Goal: Find specific page/section: Find specific page/section

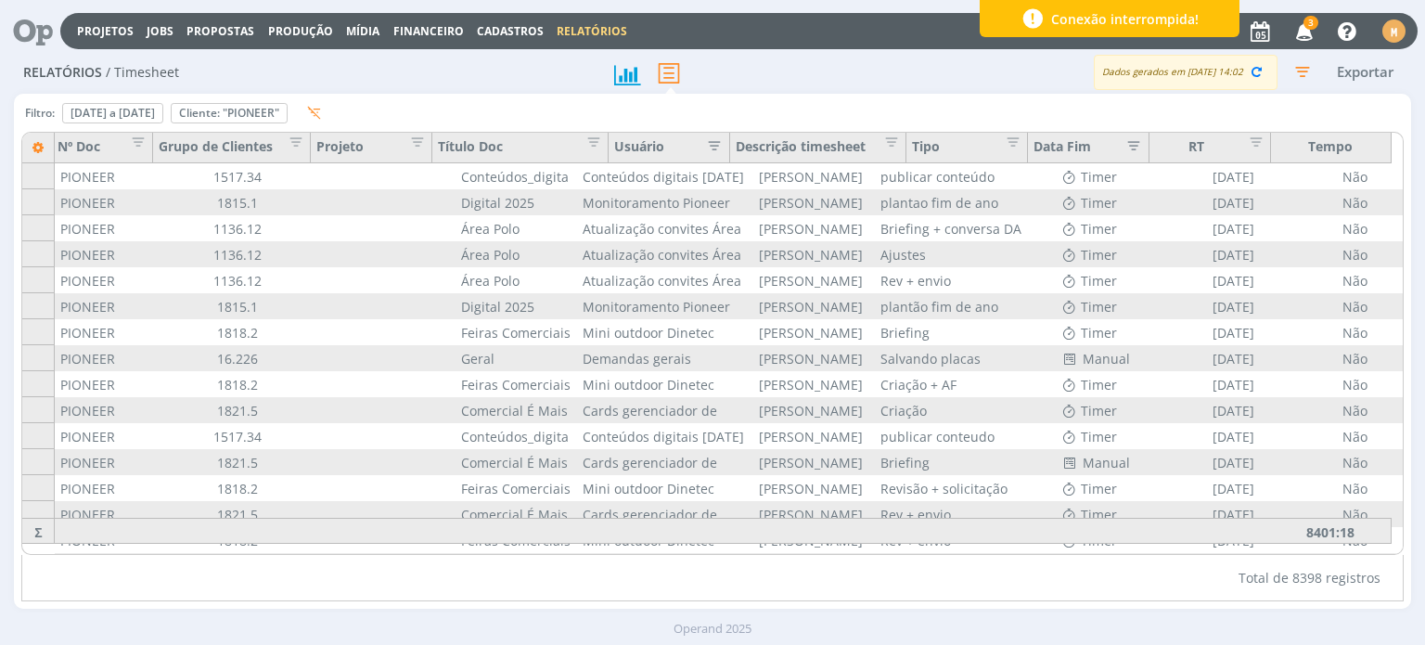
scroll to position [0, 145]
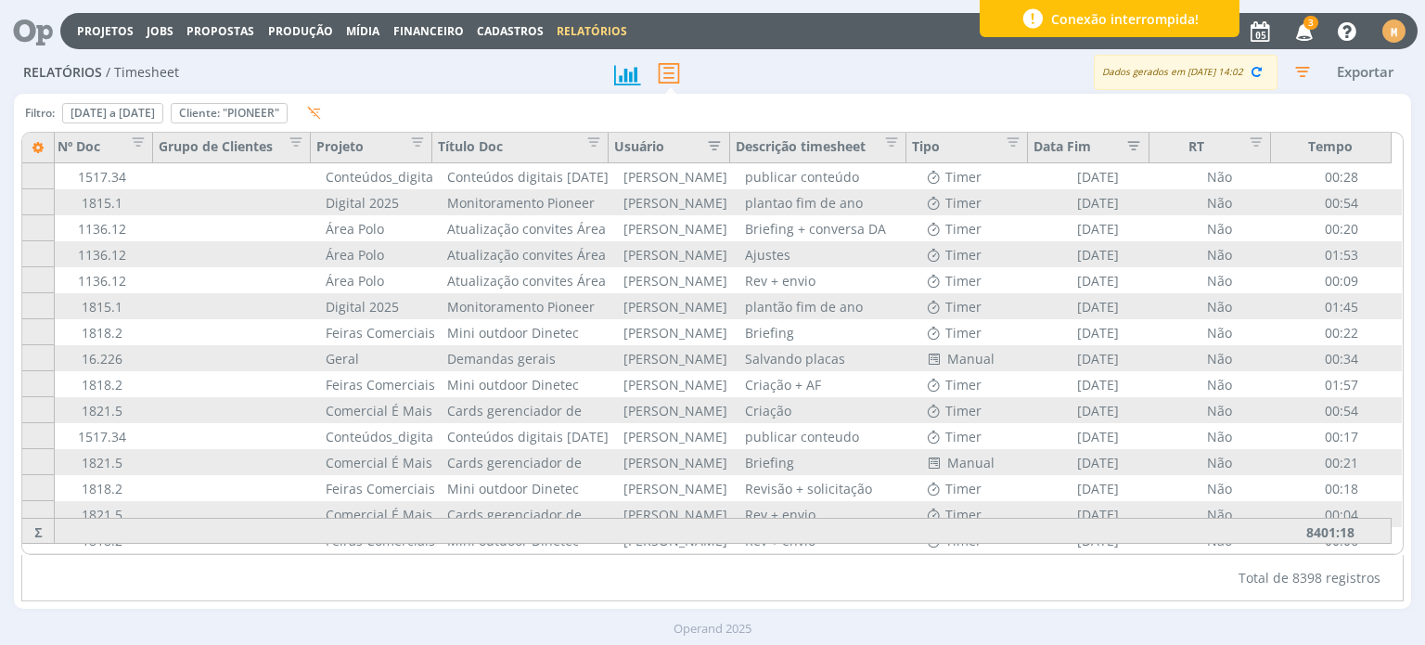
click at [38, 30] on icon at bounding box center [26, 31] width 38 height 36
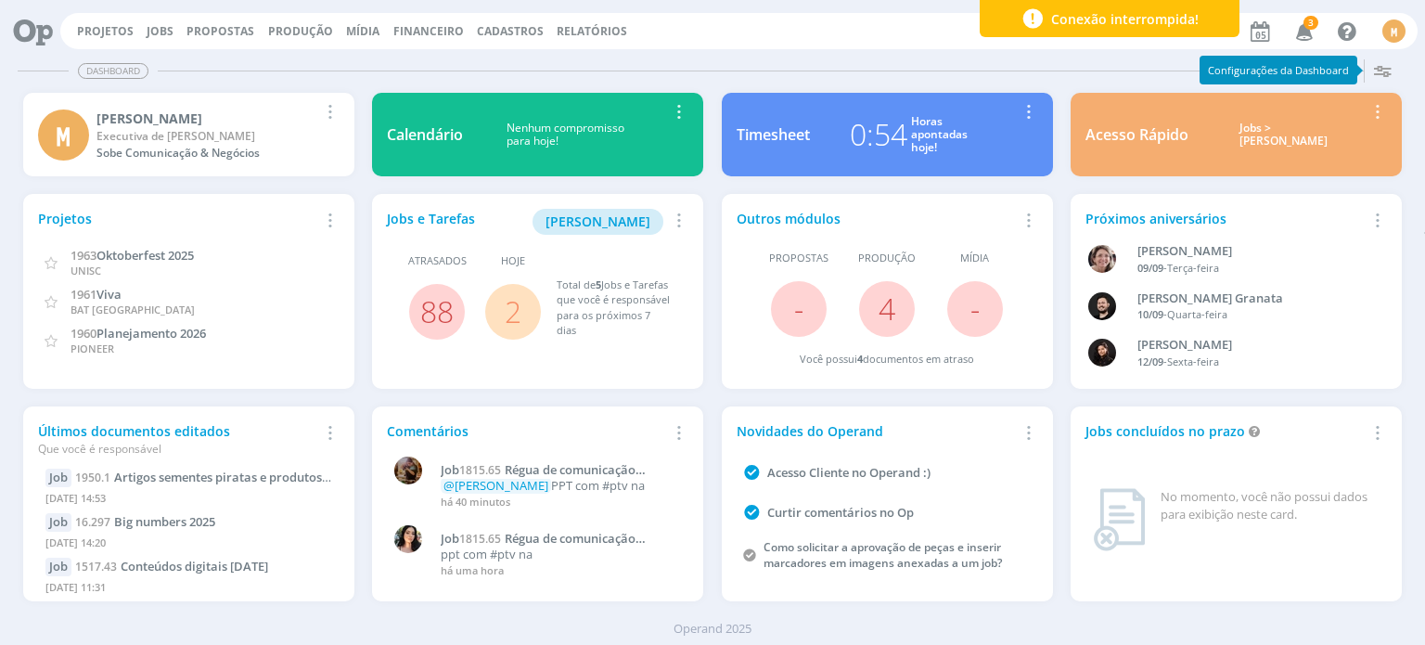
click at [508, 310] on link "2" at bounding box center [513, 311] width 17 height 40
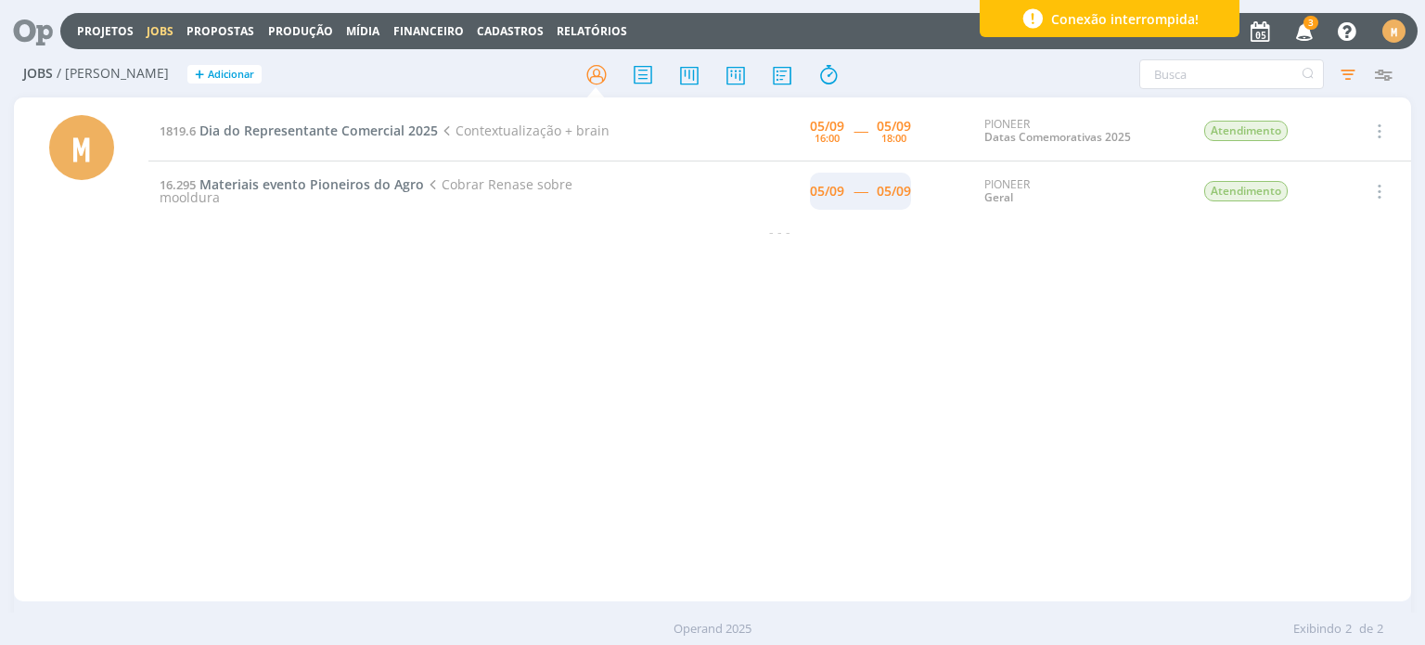
click at [856, 191] on span "-----" at bounding box center [860, 191] width 14 height 18
click at [831, 190] on div "05/09" at bounding box center [827, 191] width 34 height 13
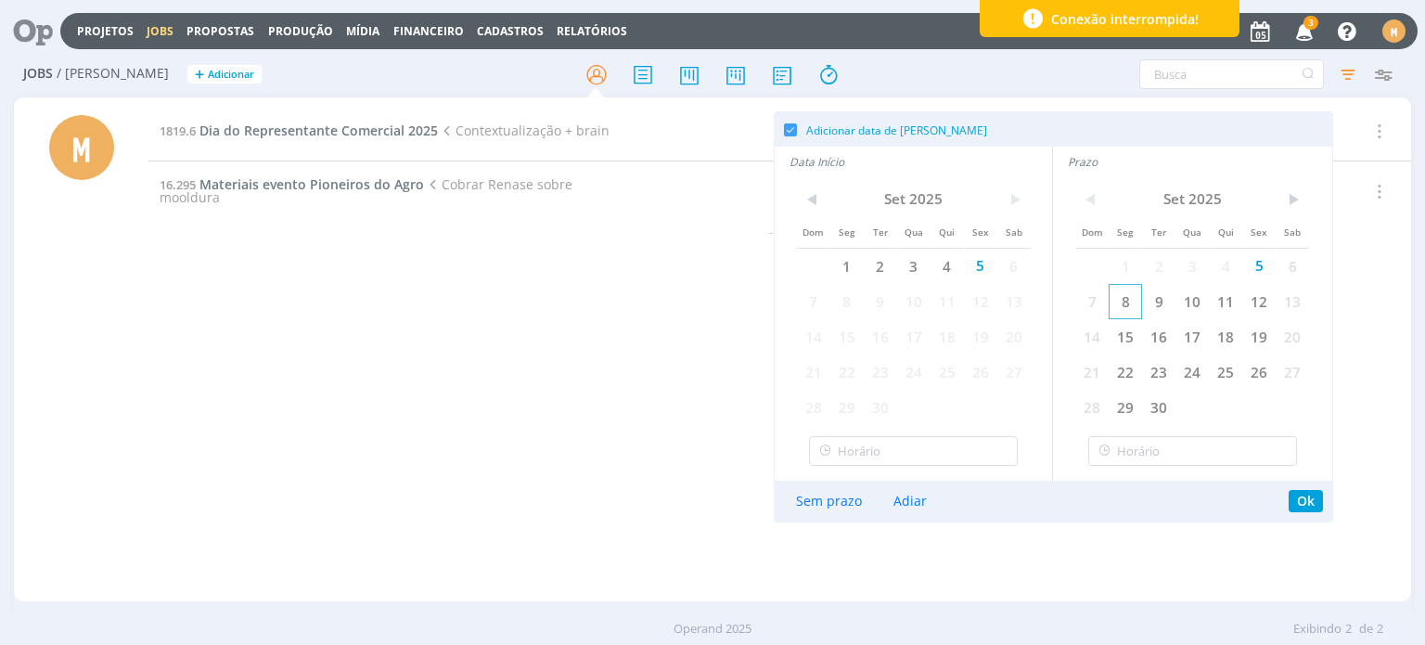
click at [1125, 296] on span "8" at bounding box center [1125, 301] width 33 height 35
click at [850, 305] on span "8" at bounding box center [846, 301] width 33 height 35
click at [1300, 504] on button "Ok" at bounding box center [1306, 501] width 34 height 22
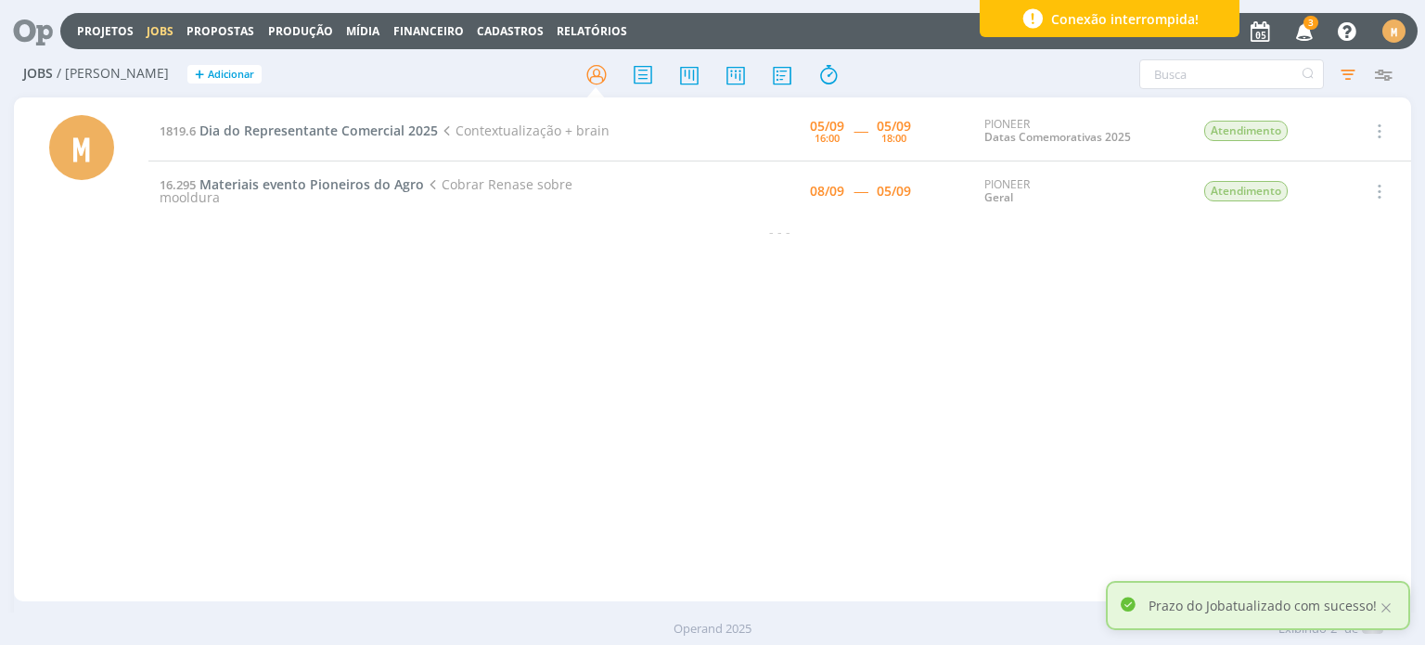
click at [1309, 500] on div "1819.6 Dia do Representante Comercial 2025 Contextualização + brain [DATE] 16:0…" at bounding box center [779, 349] width 1262 height 496
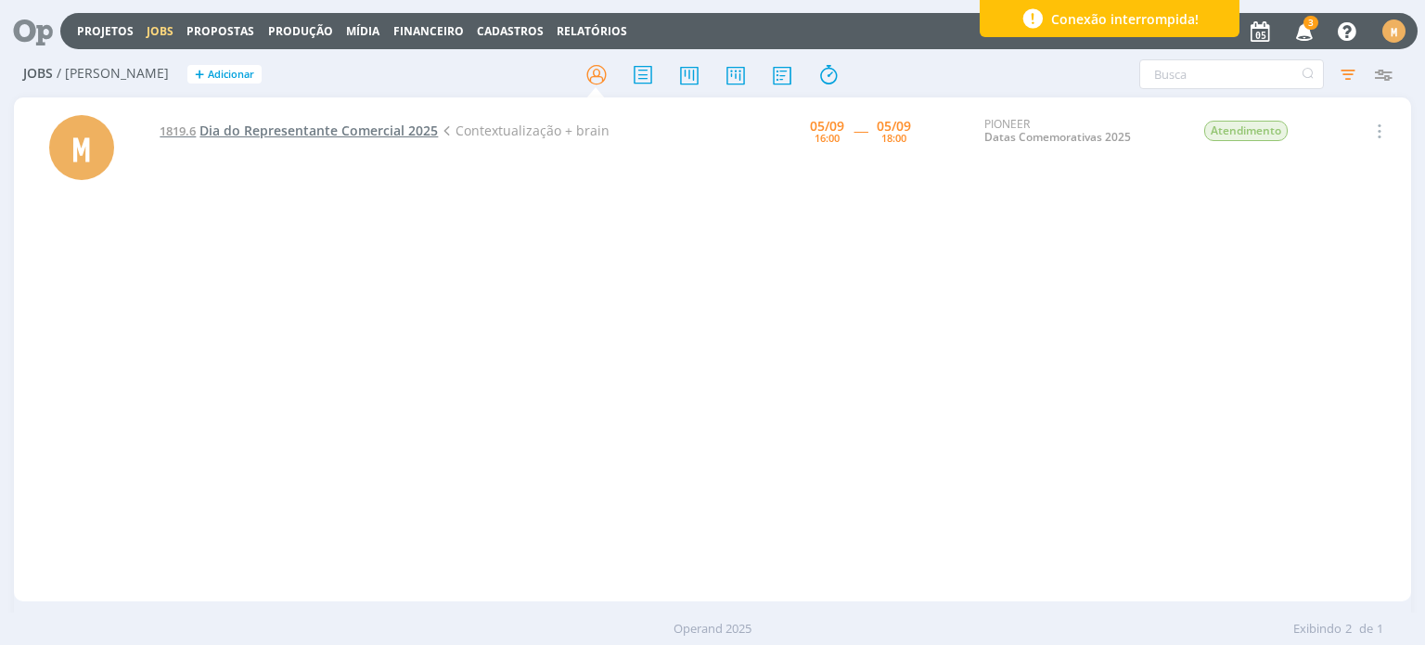
click at [400, 135] on span "Dia do Representante Comercial 2025" at bounding box center [318, 131] width 238 height 18
